Goal: Information Seeking & Learning: Learn about a topic

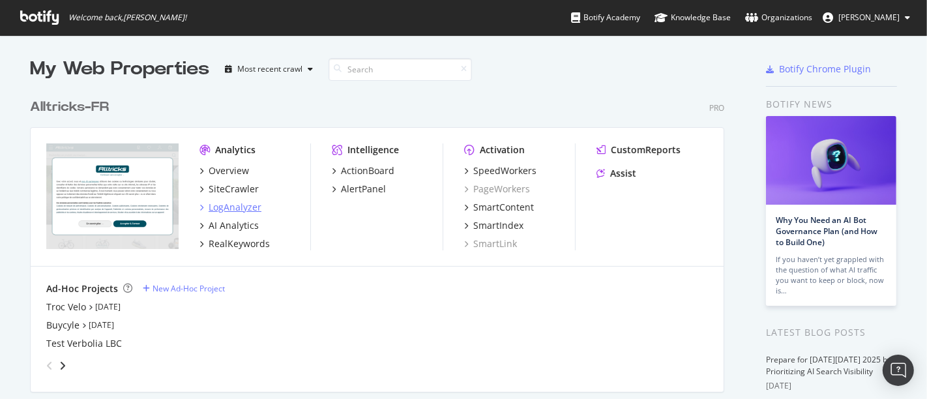
click at [222, 206] on div "LogAnalyzer" at bounding box center [235, 207] width 53 height 13
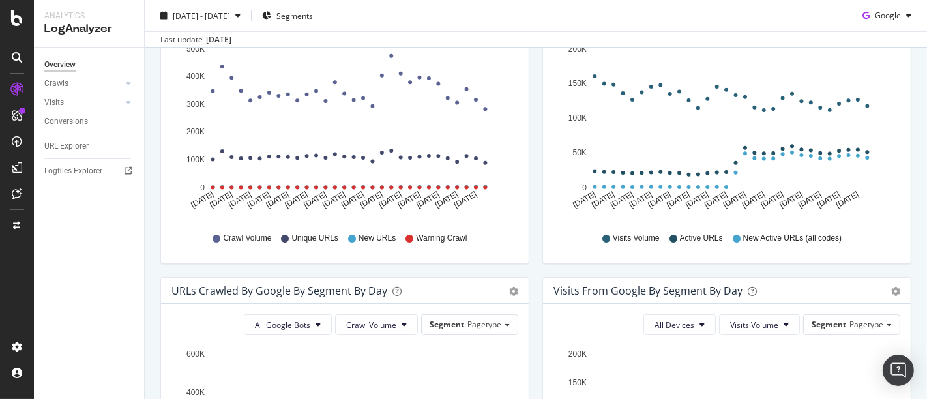
scroll to position [434, 0]
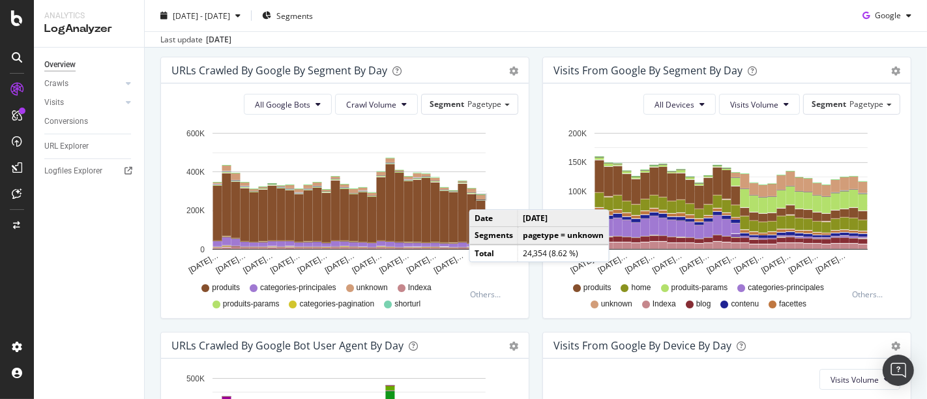
click at [482, 196] on rect "A chart." at bounding box center [480, 197] width 9 height 5
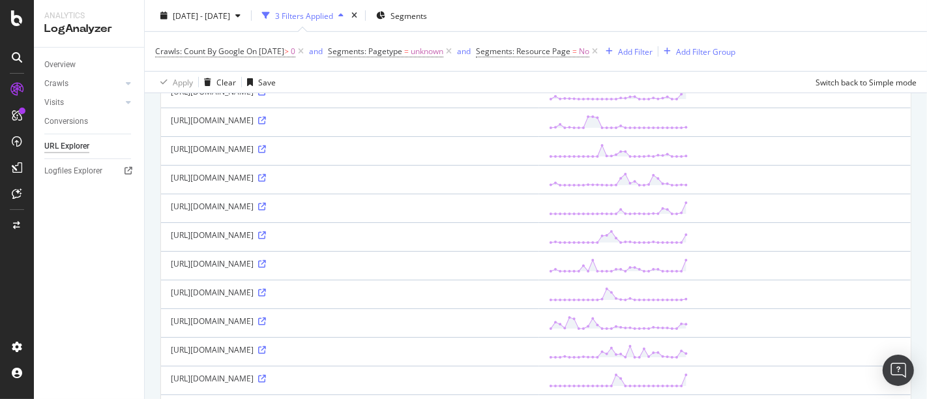
scroll to position [698, 0]
